Goal: Information Seeking & Learning: Find specific fact

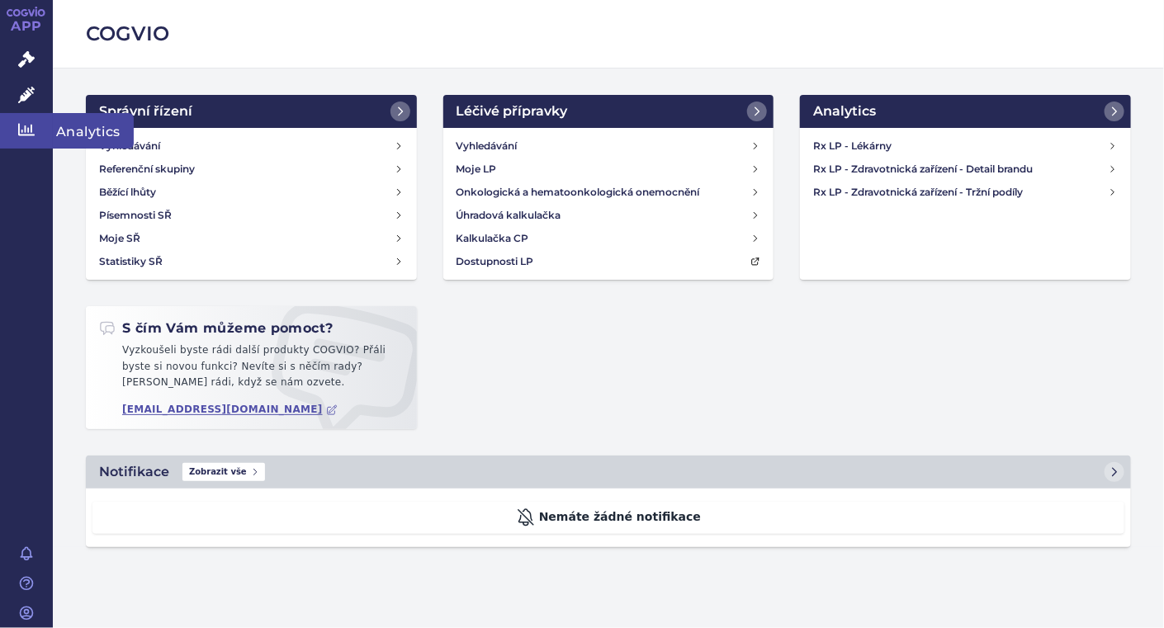
click at [21, 132] on icon at bounding box center [26, 130] width 17 height 12
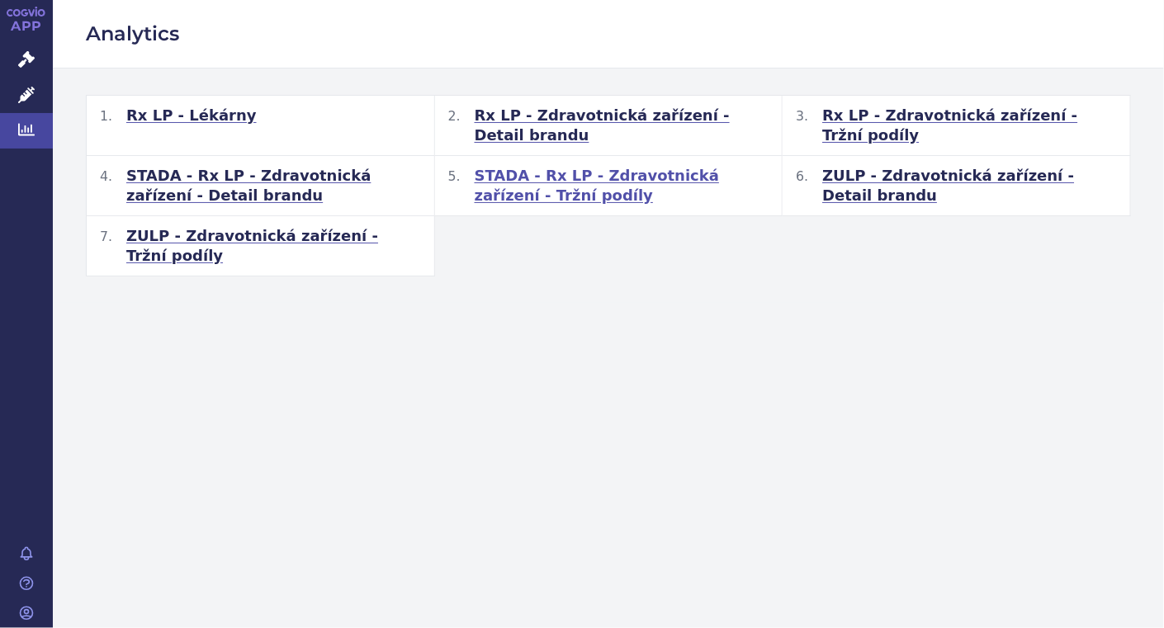
click at [646, 170] on span "STADA - Rx LP - Zdravotnická zařízení - Tržní podíly" at bounding box center [622, 186] width 295 height 40
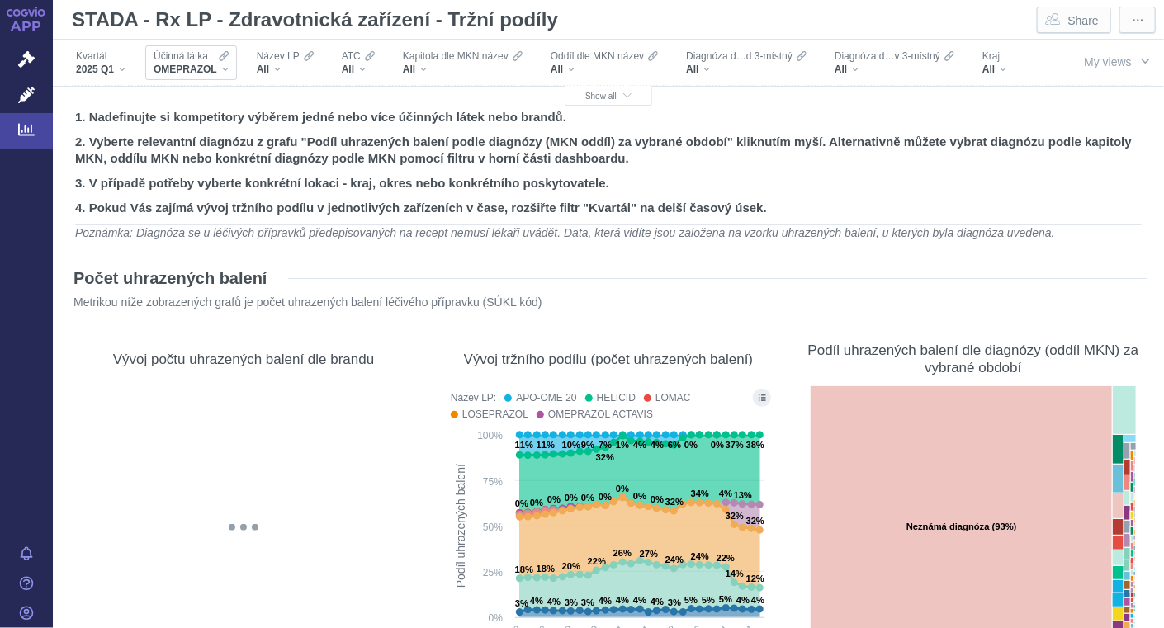
click at [225, 69] on div "OMEPRAZOL" at bounding box center [191, 69] width 75 height 13
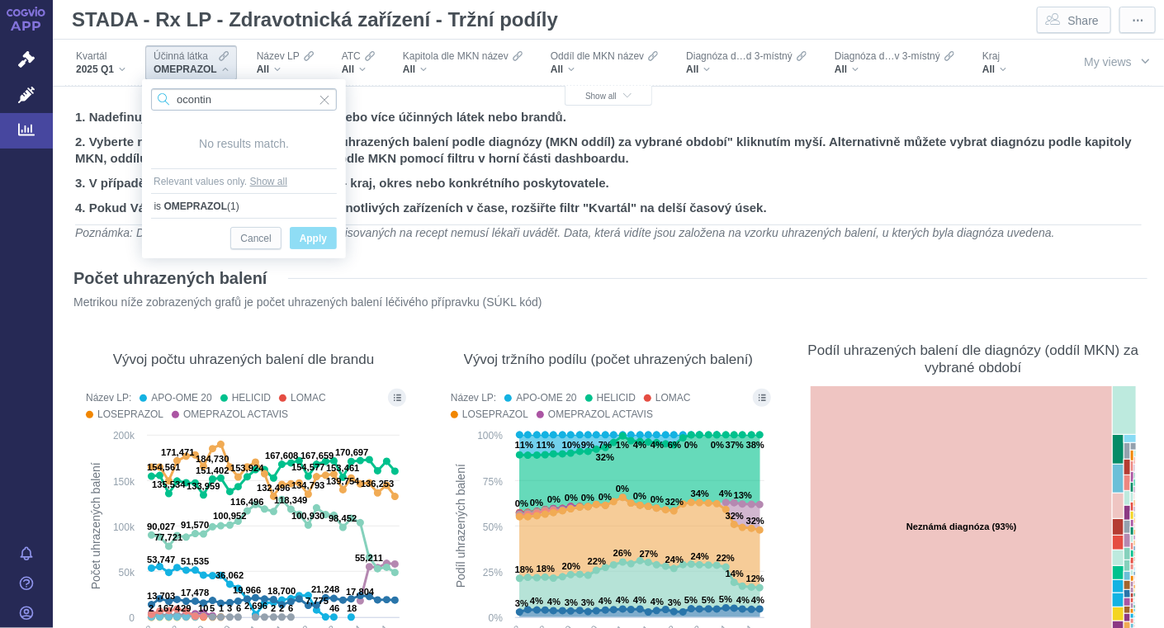
click at [191, 99] on input "ocontin" at bounding box center [244, 99] width 186 height 22
click at [226, 100] on input "ocyntin" at bounding box center [244, 99] width 186 height 22
type input "oxycontin"
click at [325, 105] on span "Input clear" at bounding box center [325, 99] width 12 height 22
type input "oxycon"
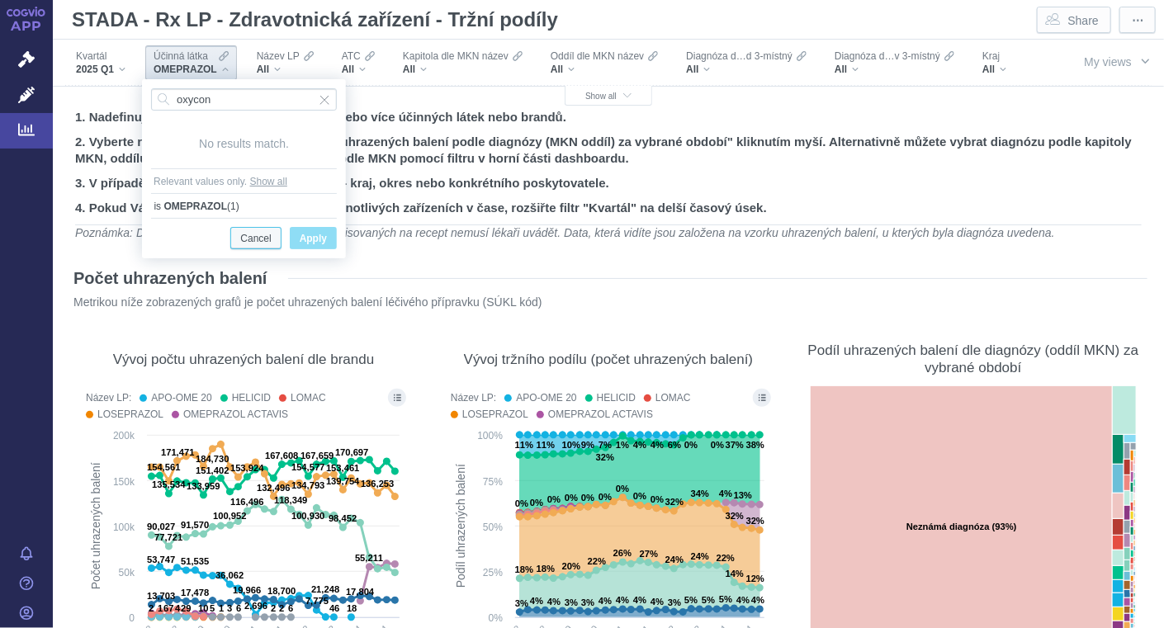
click at [246, 239] on span "Cancel" at bounding box center [255, 239] width 31 height 21
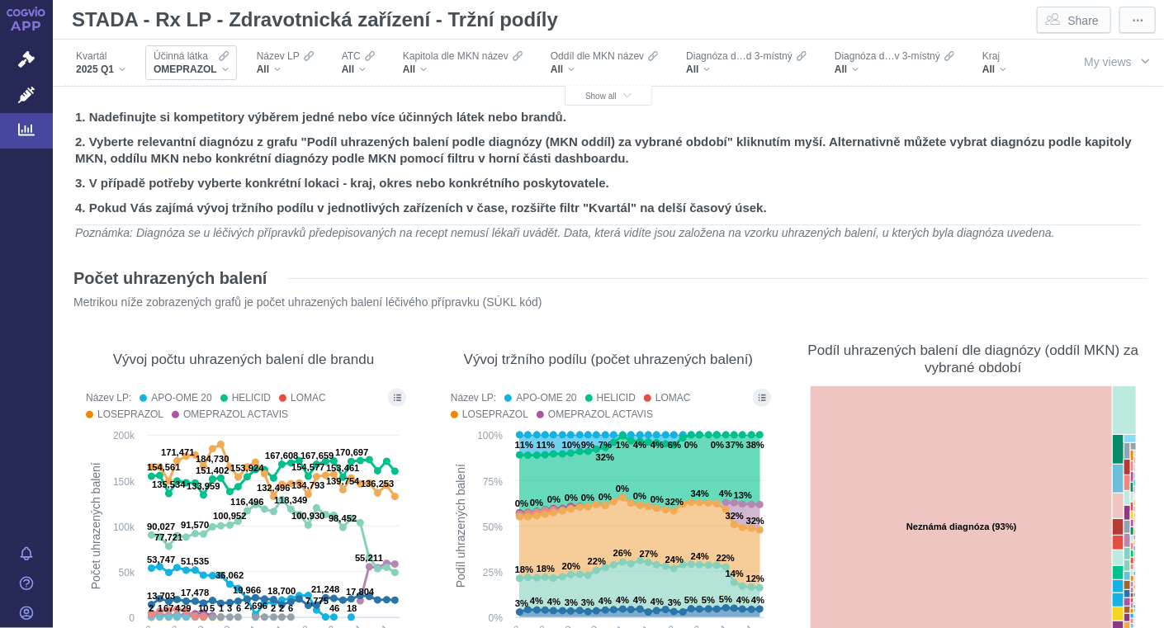
click at [225, 73] on div "OMEPRAZOL" at bounding box center [191, 69] width 75 height 13
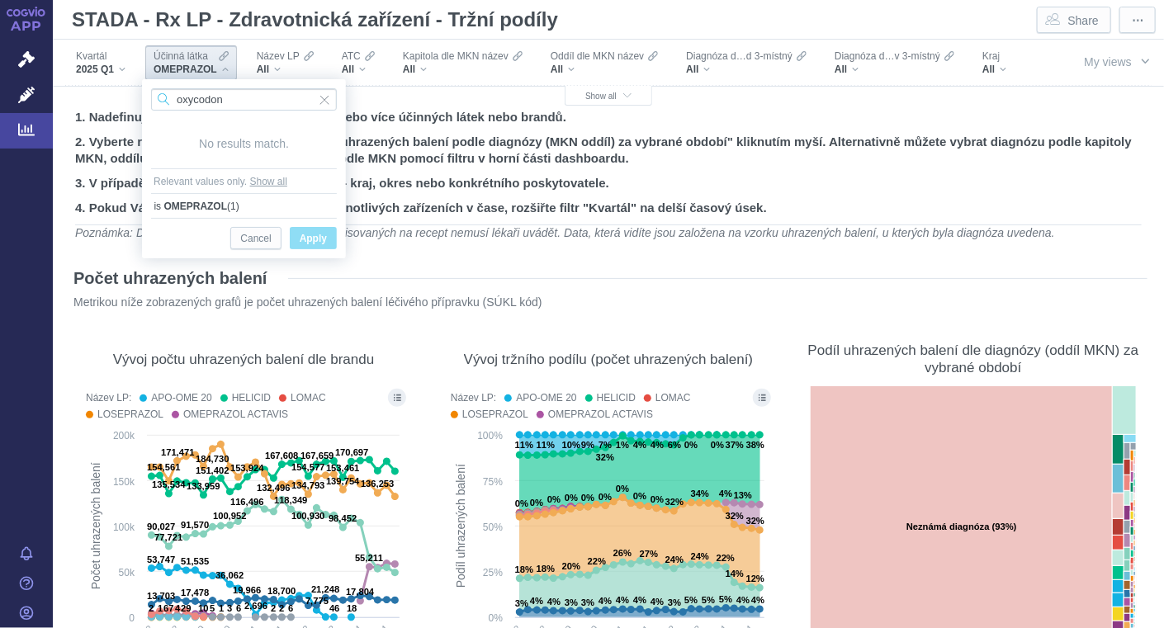
type input "oxycodon"
click at [316, 237] on span "Apply" at bounding box center [313, 239] width 27 height 21
click at [43, 129] on link "Analytics" at bounding box center [26, 130] width 53 height 35
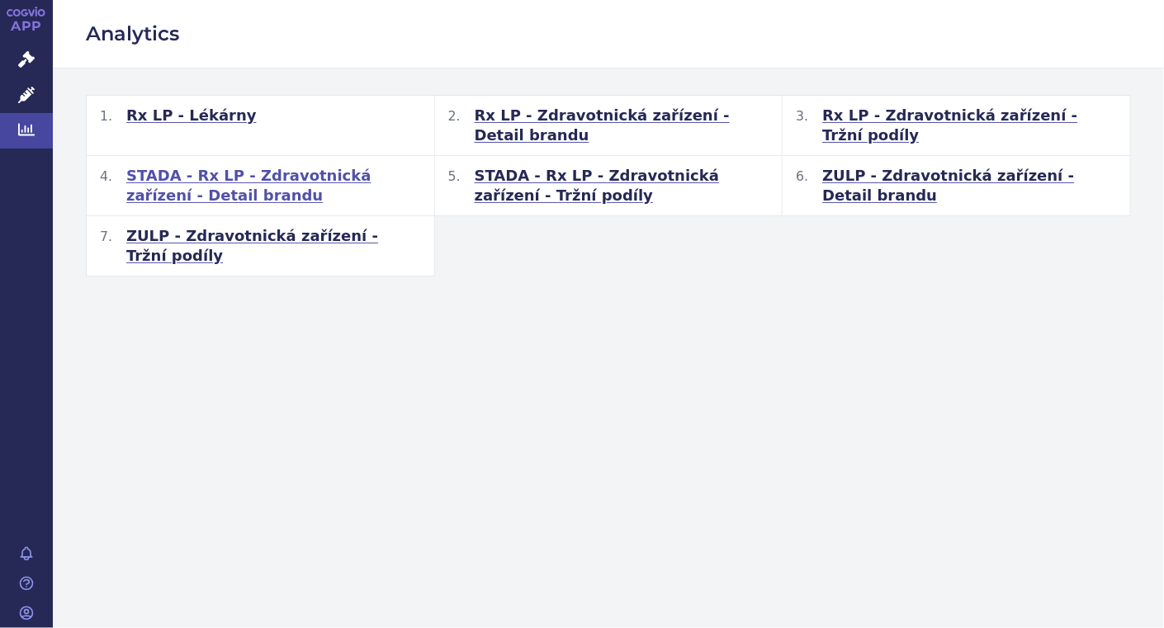
click at [310, 175] on span "STADA - Rx LP - Zdravotnická zařízení - Detail brandu" at bounding box center [273, 186] width 295 height 40
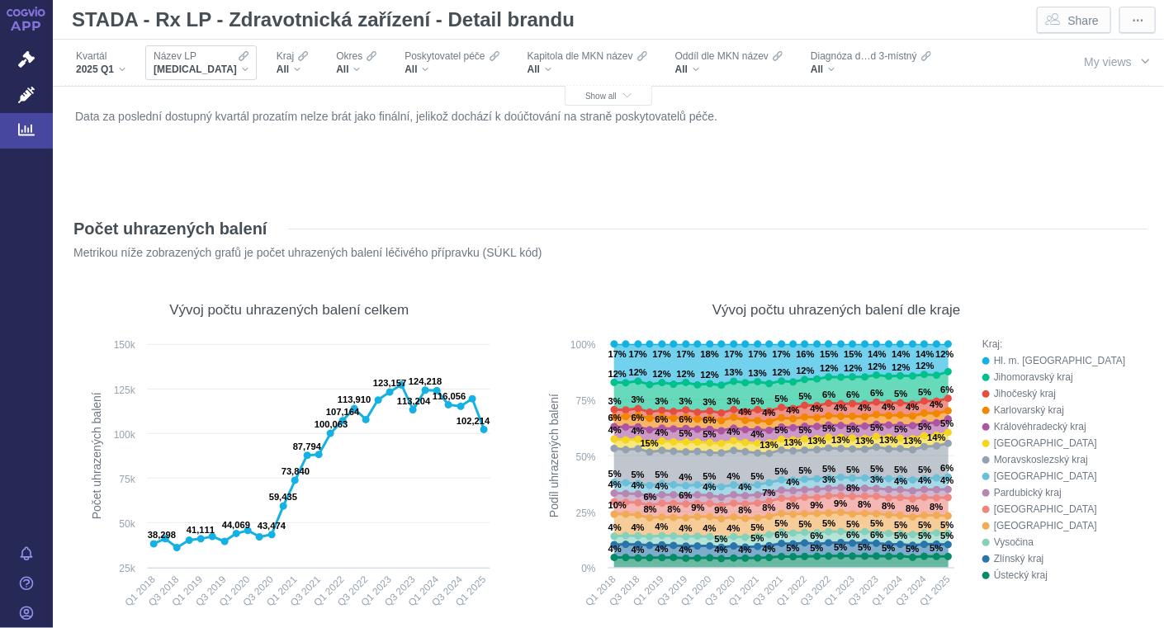
click at [204, 68] on div "XARELTO" at bounding box center [201, 69] width 95 height 13
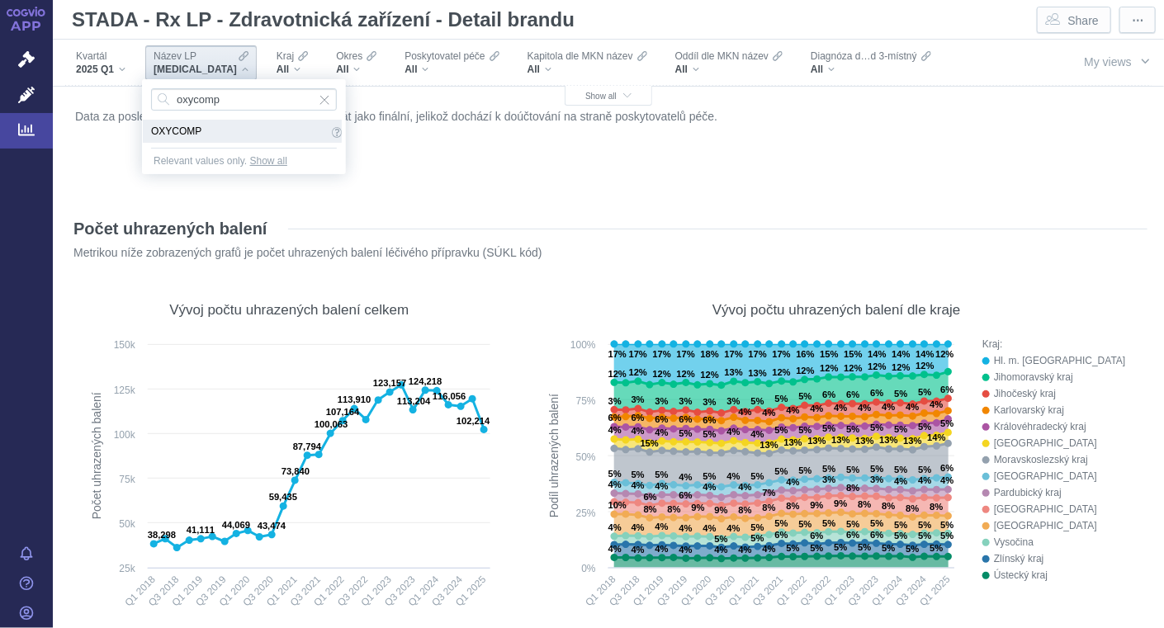
type input "oxycomp"
click at [178, 127] on span "OXYCOMP" at bounding box center [239, 131] width 177 height 18
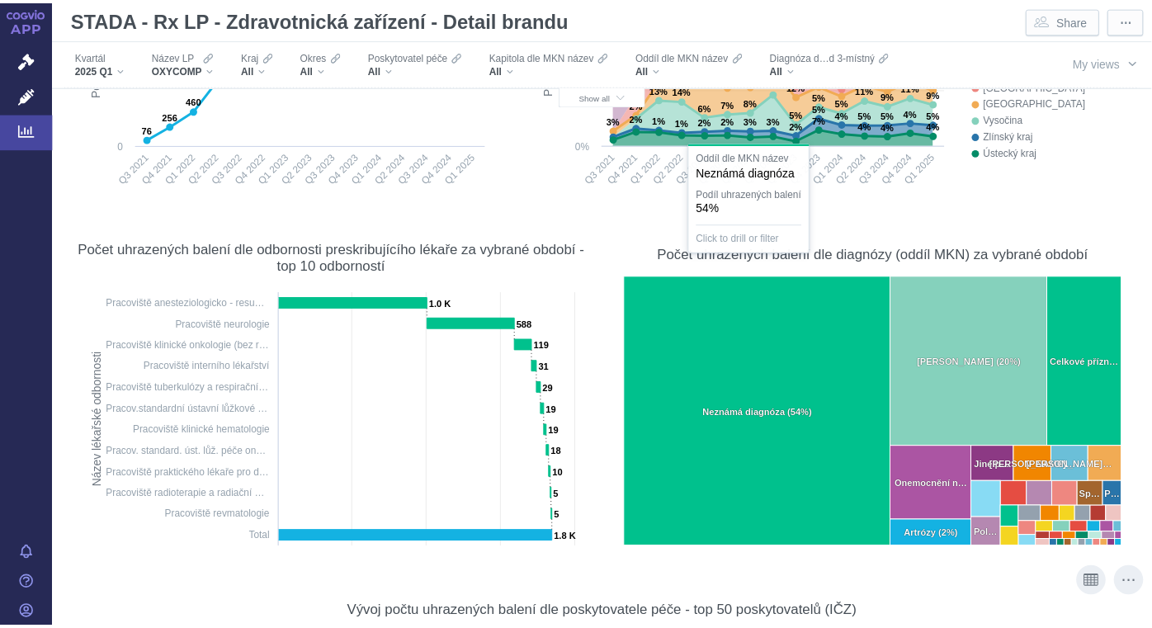
scroll to position [551, 0]
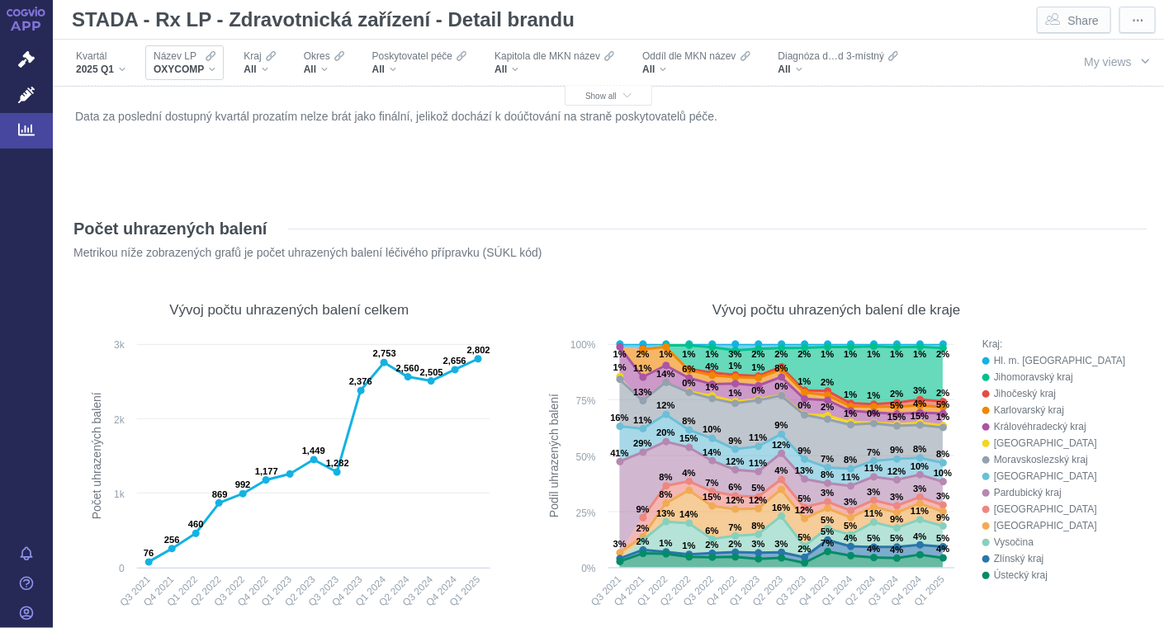
click at [215, 69] on div "Název LP OXYCOMP" at bounding box center [184, 62] width 78 height 35
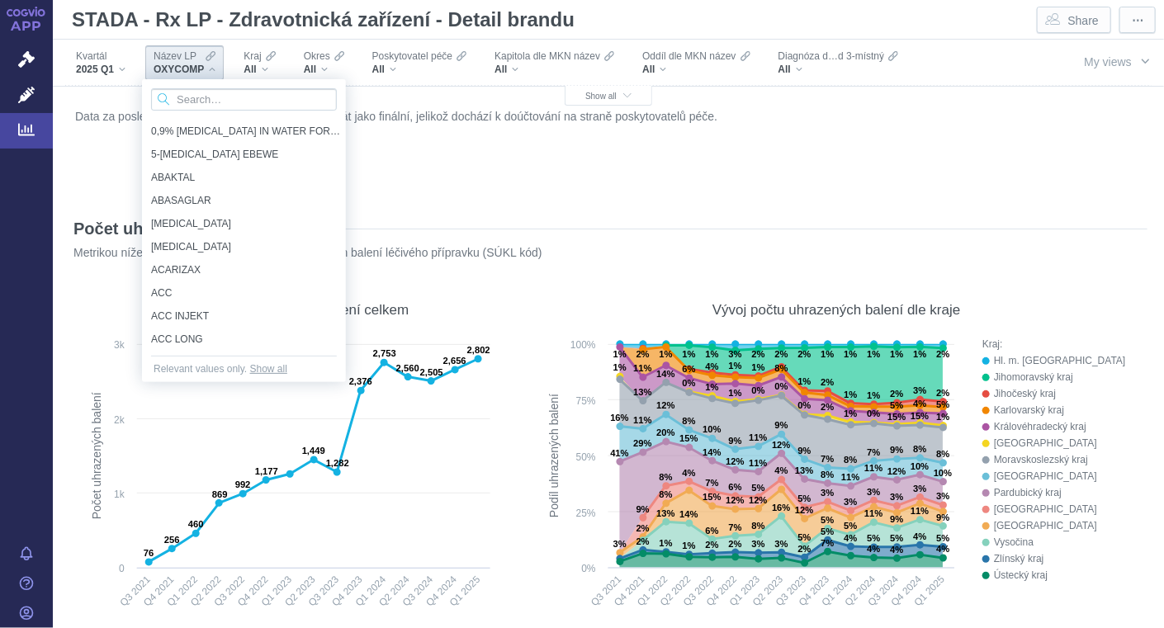
scroll to position [551, 0]
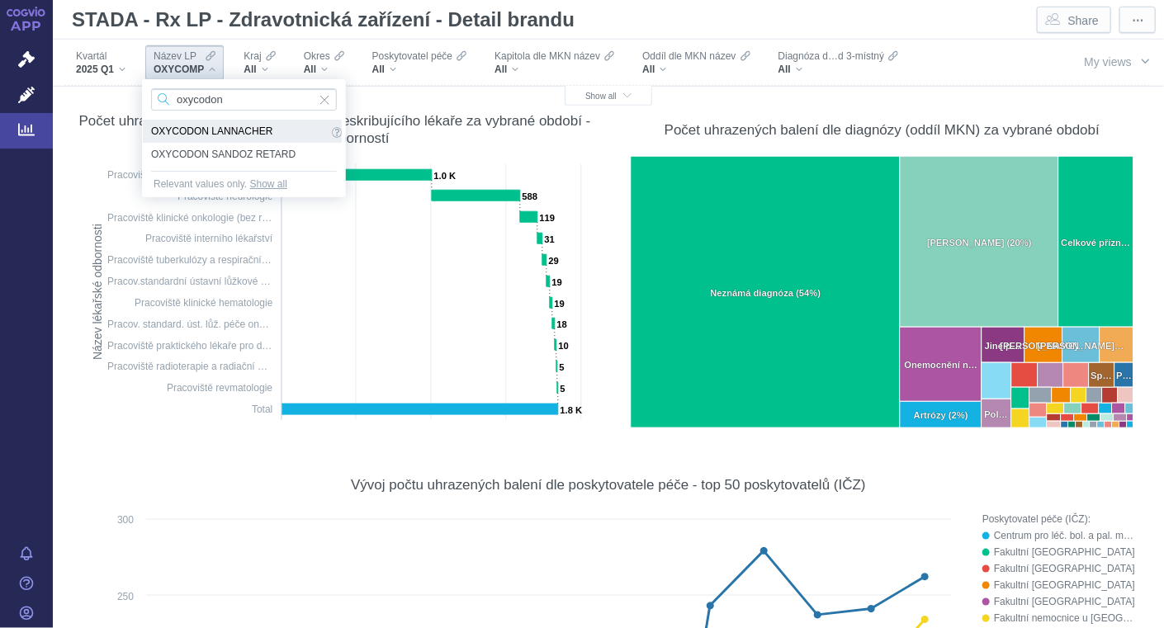
type input "oxycodon"
click at [233, 125] on span "OXYCODON LANNACHER" at bounding box center [239, 131] width 177 height 18
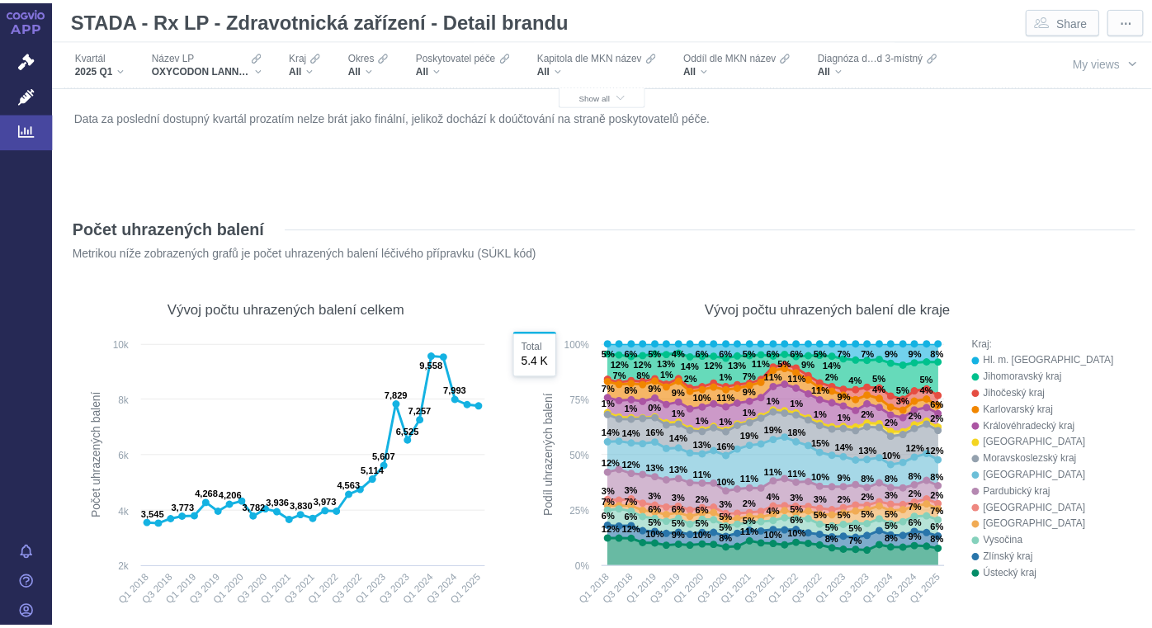
scroll to position [551, 0]
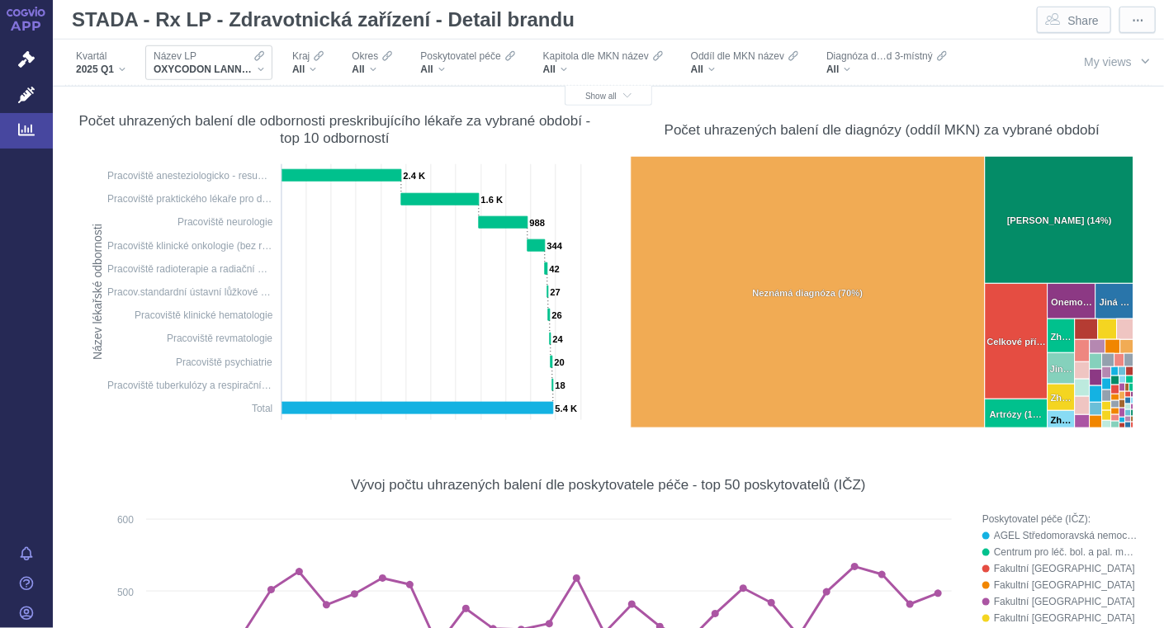
click at [263, 69] on div "OXYCODON LANNACHER" at bounding box center [209, 69] width 111 height 13
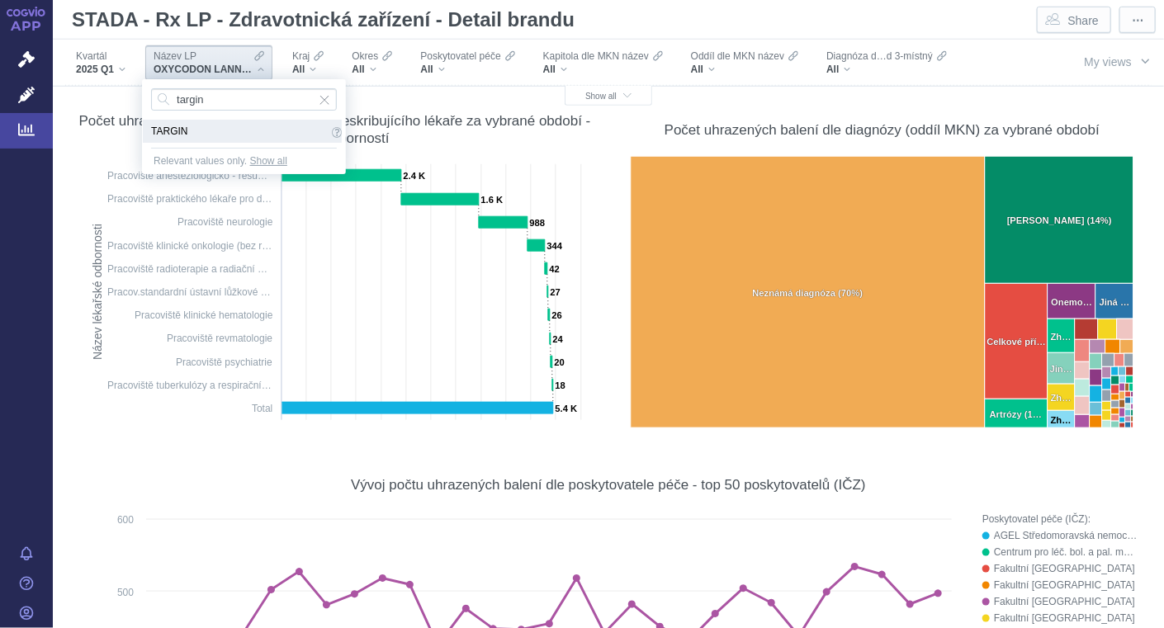
type input "targin"
click at [208, 122] on span "TARGIN" at bounding box center [239, 131] width 177 height 18
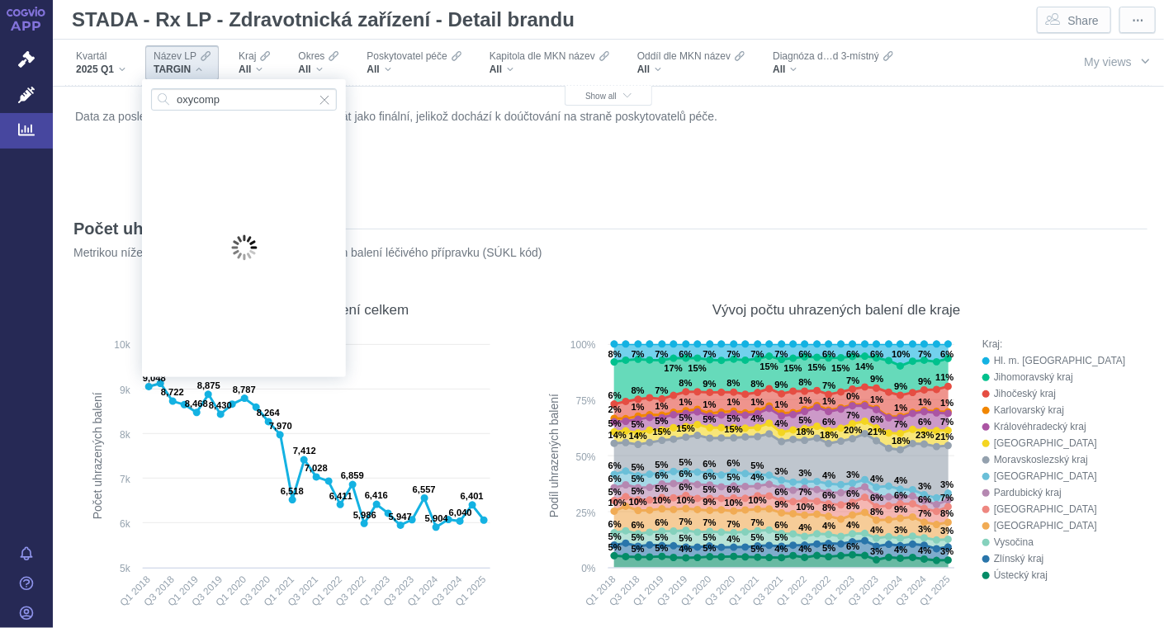
scroll to position [551, 0]
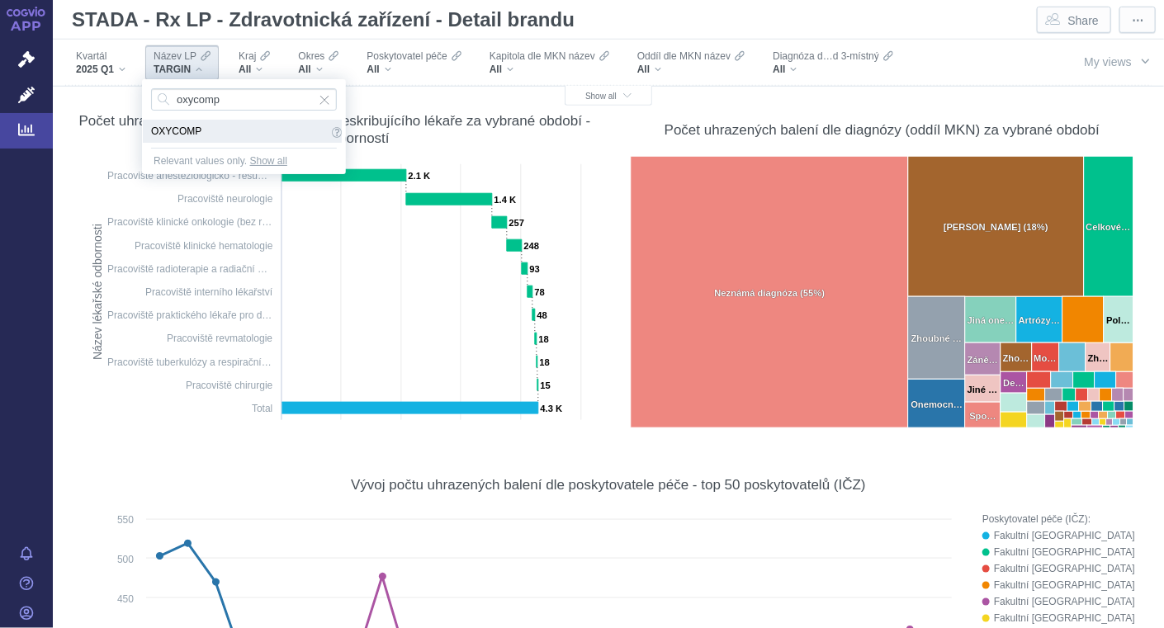
type input "oxycomp"
click at [201, 135] on span "OXYCOMP" at bounding box center [239, 131] width 177 height 18
